Goal: Information Seeking & Learning: Check status

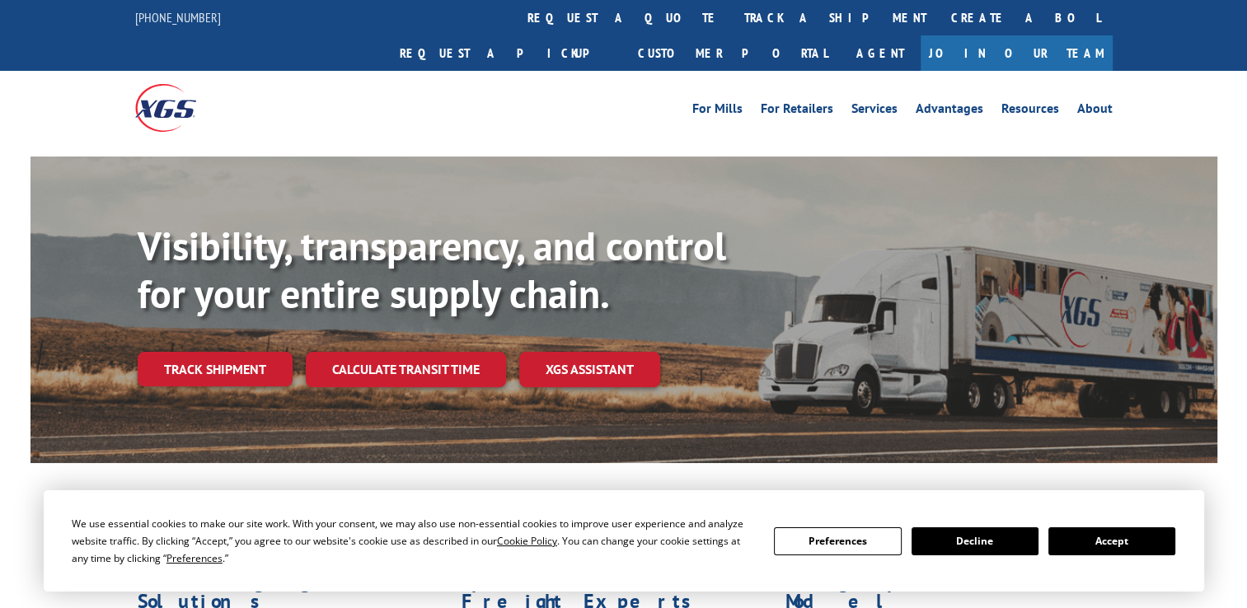
drag, startPoint x: 547, startPoint y: 9, endPoint x: 548, endPoint y: 62, distance: 52.7
click at [732, 9] on link "track a shipment" at bounding box center [835, 17] width 207 height 35
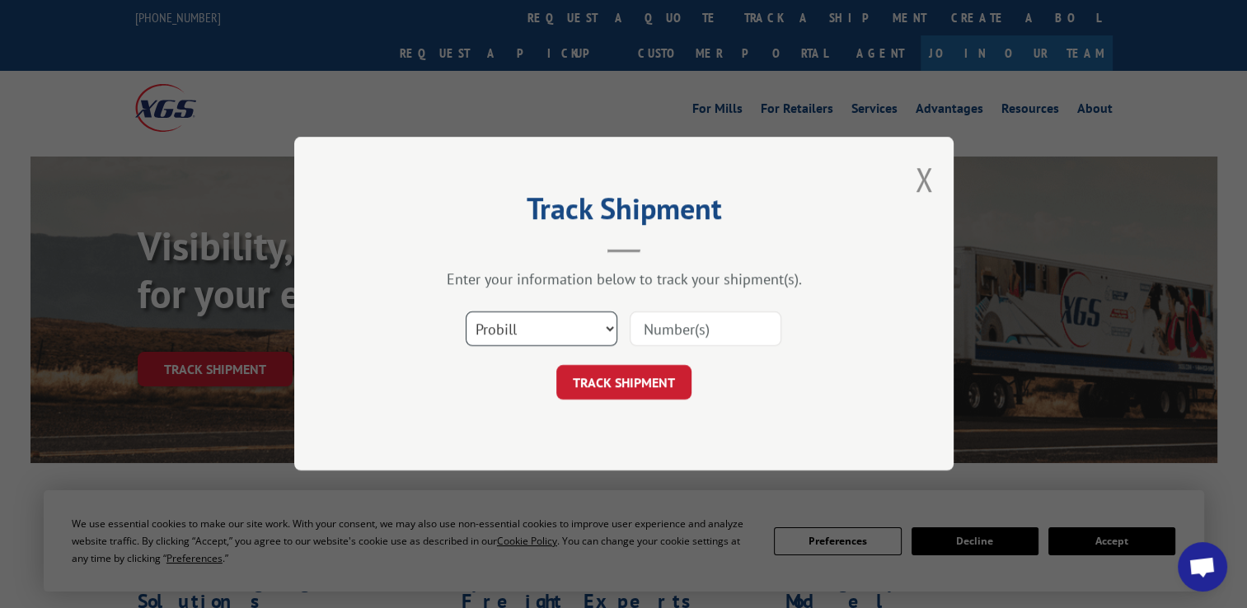
click at [514, 328] on select "Select category... Probill BOL PO" at bounding box center [542, 329] width 152 height 35
select select "po"
click at [466, 312] on select "Select category... Probill BOL PO" at bounding box center [542, 329] width 152 height 35
click at [686, 335] on input at bounding box center [706, 329] width 152 height 35
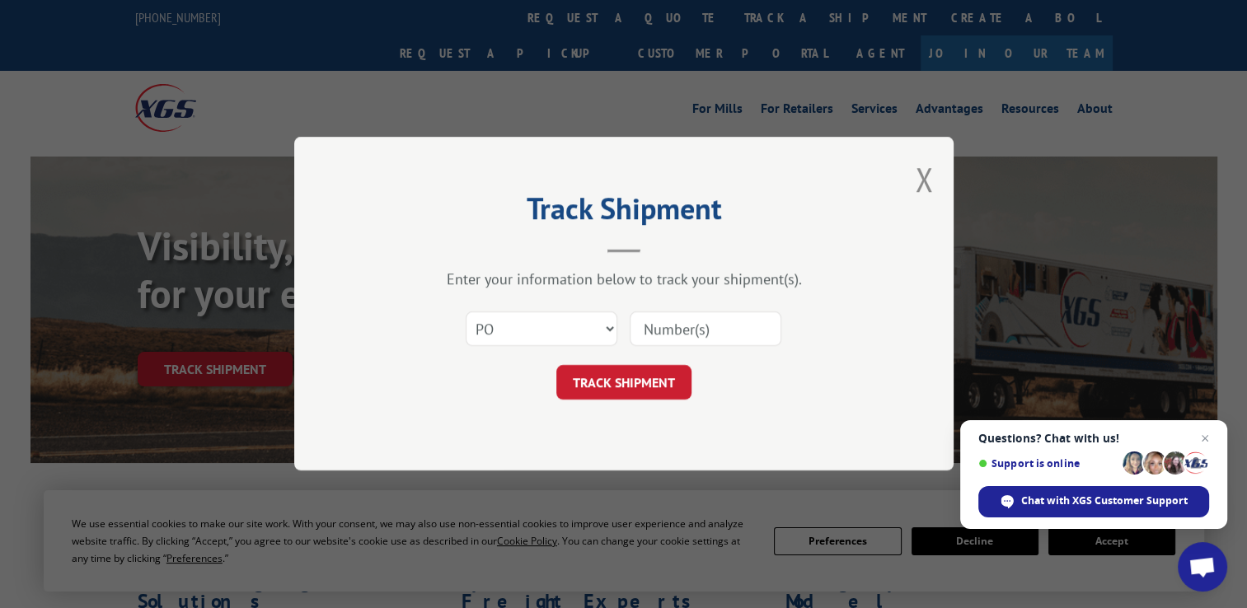
paste input "Hello, we need to verify some information before your installation. We have the…"
type input "Hello, we need to verify some information before your installation. We have the…"
click at [670, 325] on input at bounding box center [706, 329] width 152 height 35
paste input "12548305"
type input "12548305"
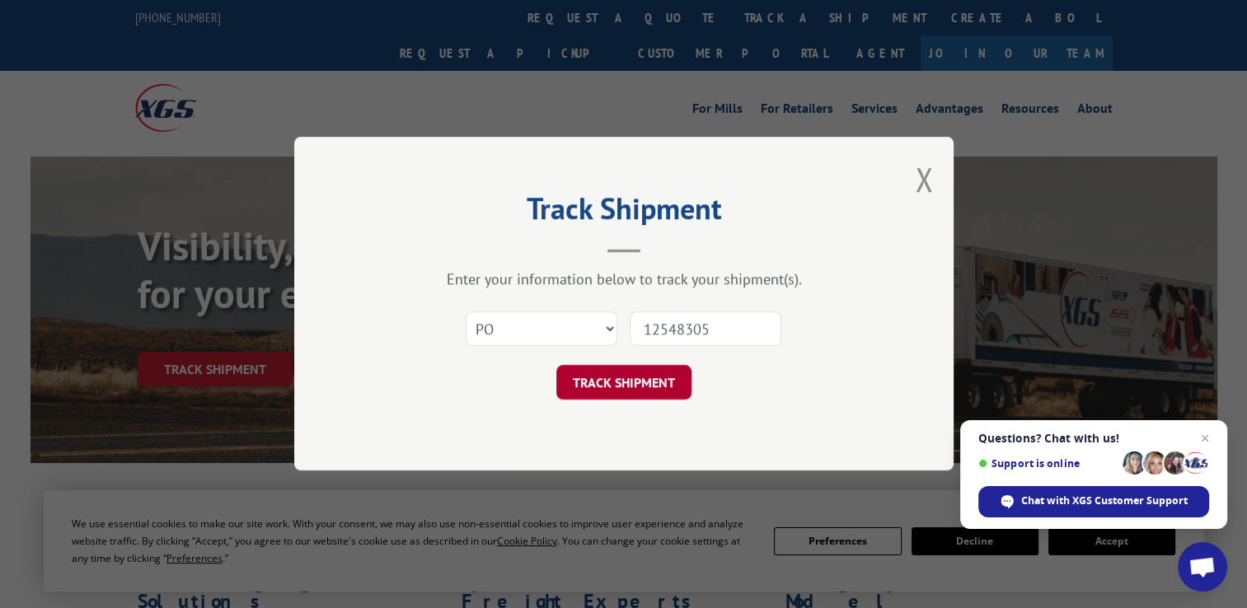
click at [656, 390] on button "TRACK SHIPMENT" at bounding box center [623, 383] width 135 height 35
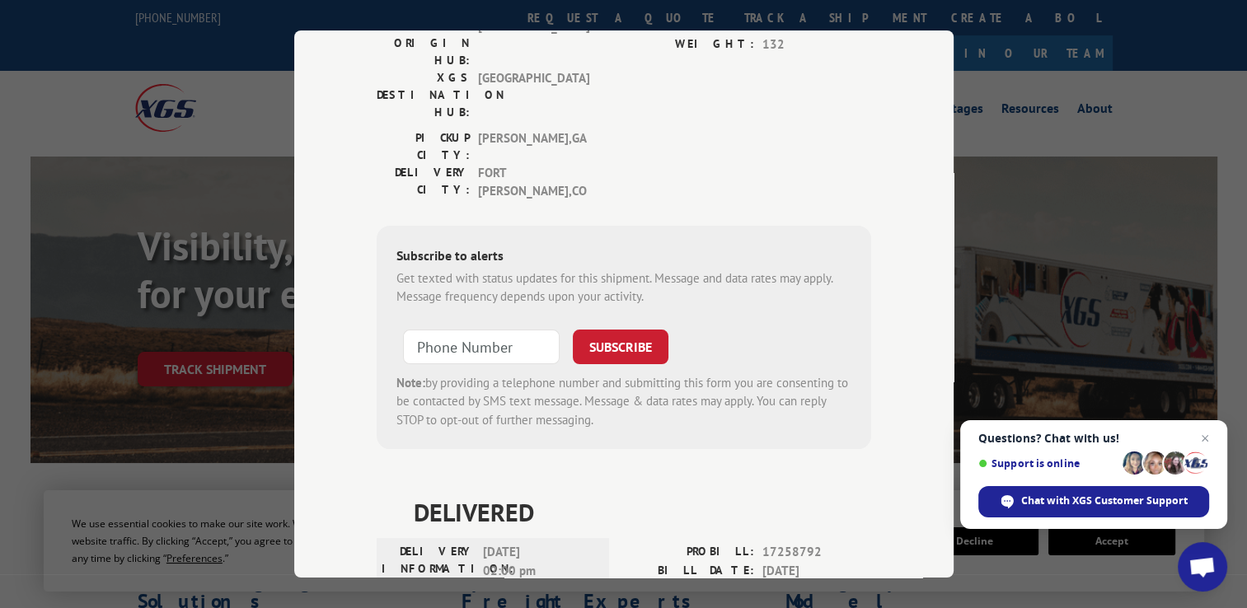
scroll to position [412, 0]
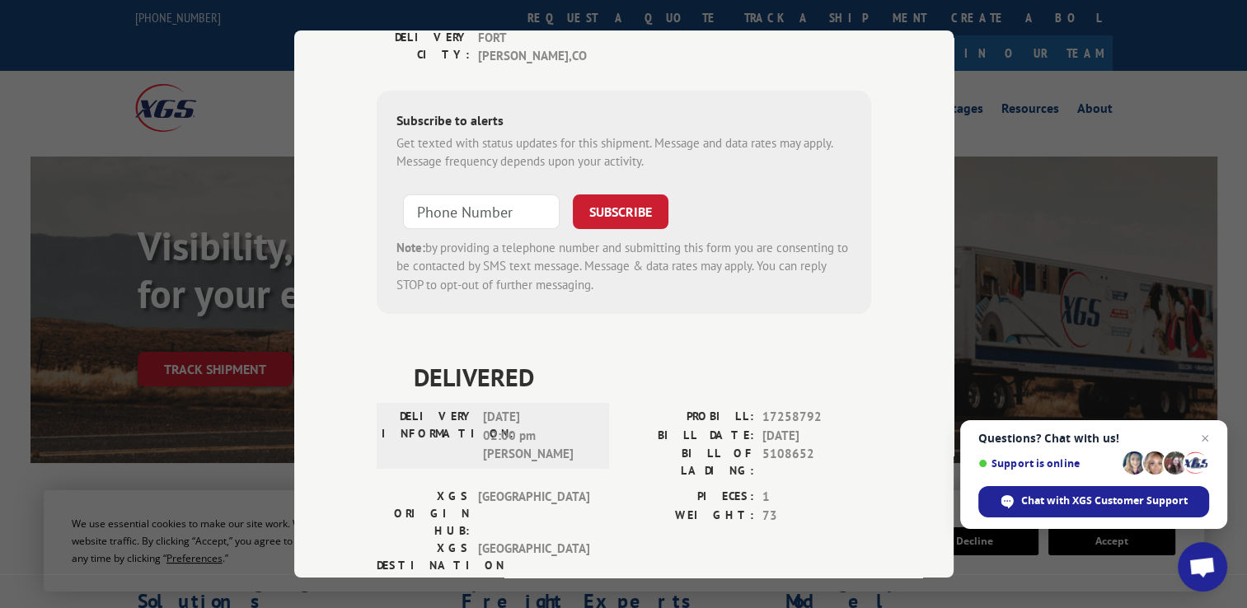
click at [736, 496] on div "ESTIMATED DELIVERY TIME: Please contact customer service: [PHONE_NUMBER]. DELIV…" at bounding box center [624, 236] width 494 height 971
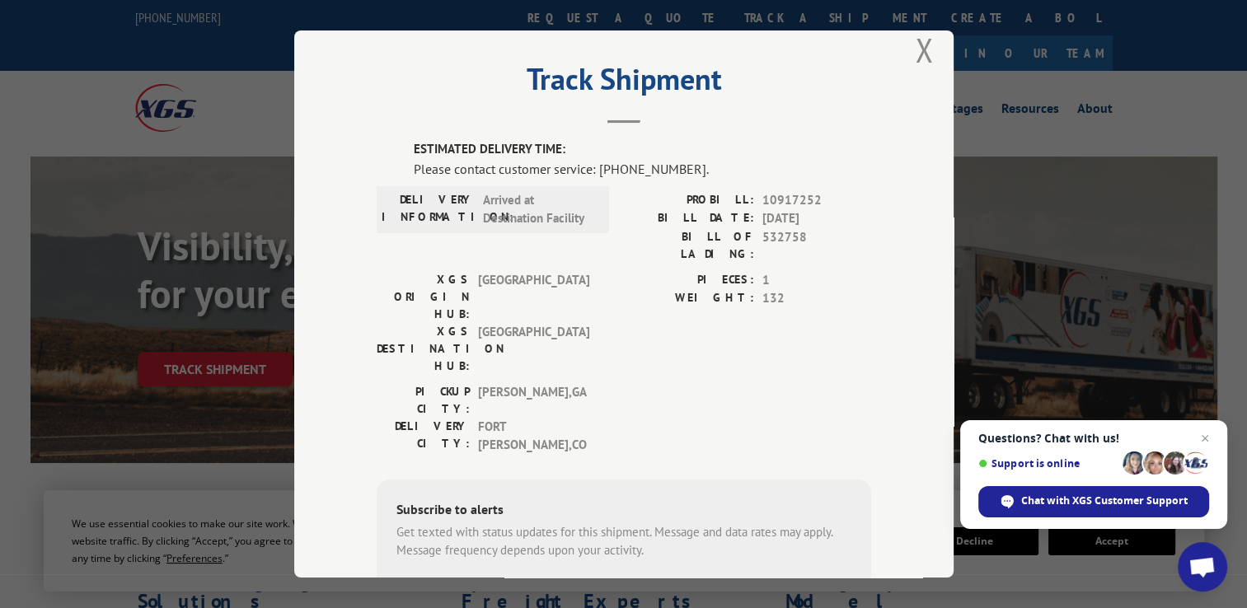
scroll to position [0, 0]
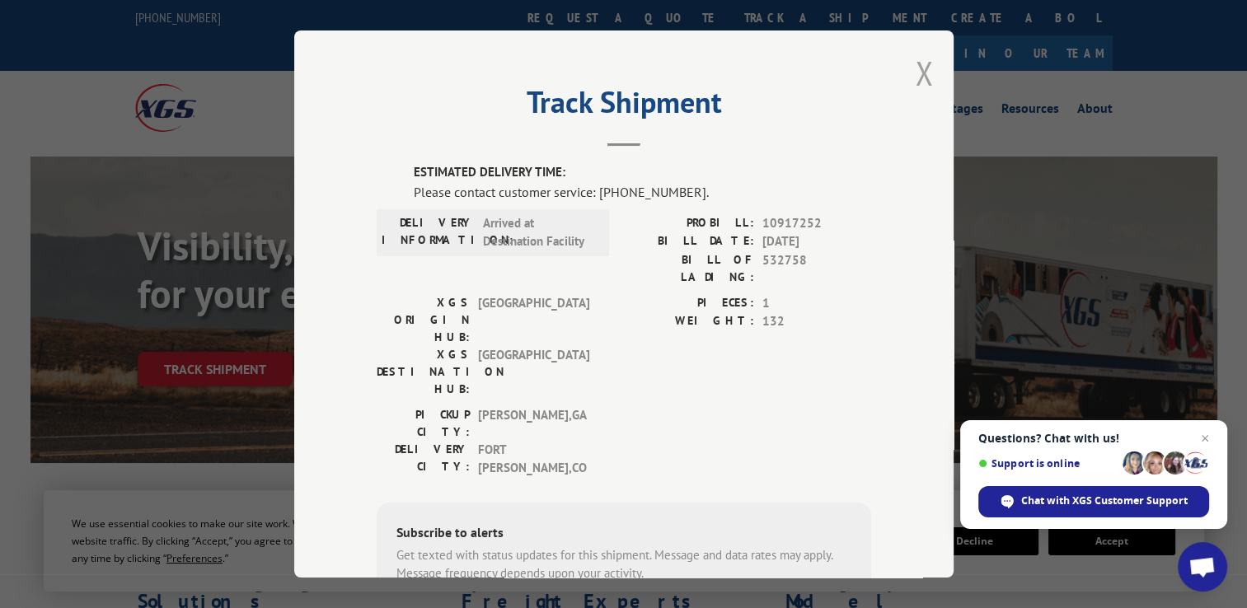
click at [922, 77] on button "Close modal" at bounding box center [924, 73] width 18 height 44
